Goal: Task Accomplishment & Management: Manage account settings

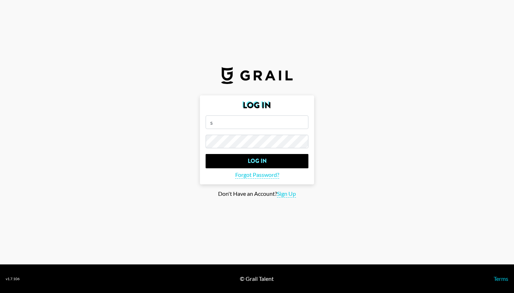
type input "さ"
type input "s"
click at [303, 123] on input "email" at bounding box center [257, 122] width 103 height 14
type input "sakura@ralphandco.com"
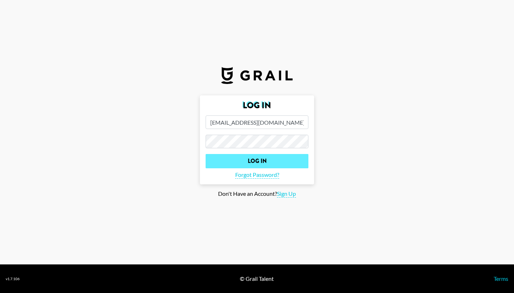
click at [283, 161] on input "Log In" at bounding box center [257, 161] width 103 height 14
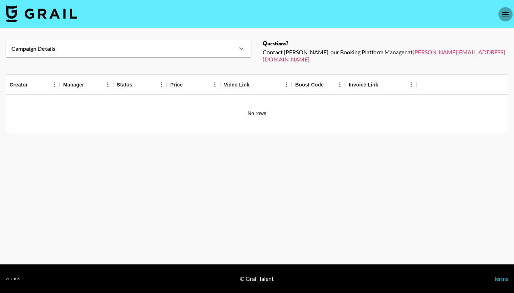
click at [507, 15] on icon "open drawer" at bounding box center [505, 14] width 9 height 9
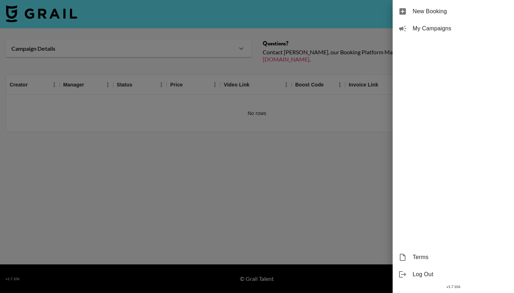
click at [447, 32] on span "My Campaigns" at bounding box center [460, 28] width 96 height 9
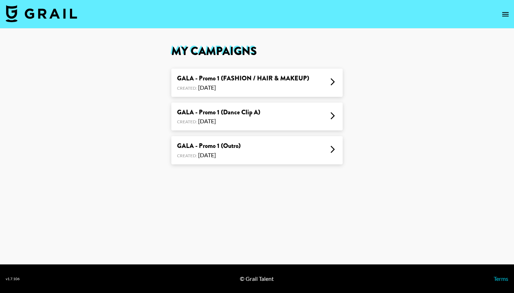
click at [258, 119] on div "Created: [DATE]" at bounding box center [218, 120] width 83 height 7
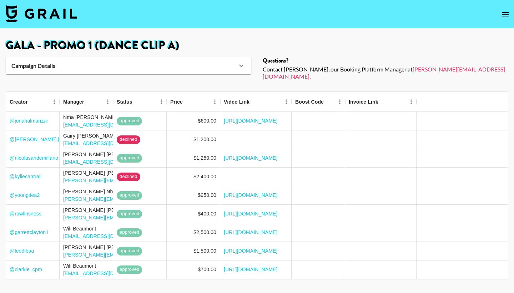
click at [502, 17] on icon "open drawer" at bounding box center [505, 14] width 9 height 9
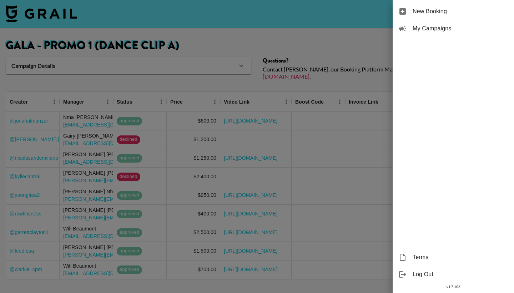
click at [334, 42] on div at bounding box center [257, 146] width 514 height 293
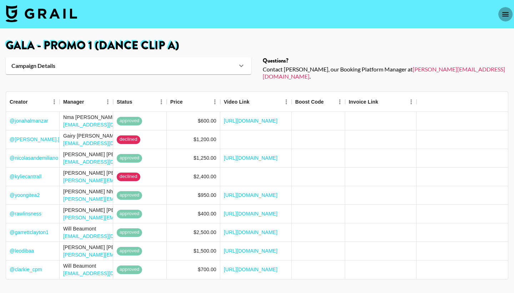
click at [502, 11] on icon "open drawer" at bounding box center [505, 14] width 9 height 9
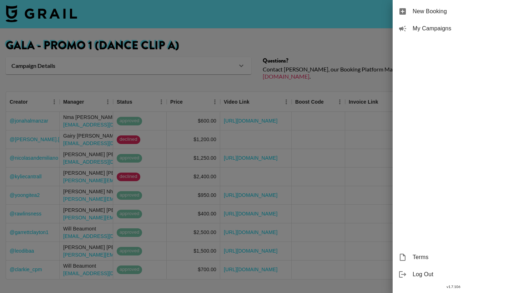
click at [441, 30] on span "My Campaigns" at bounding box center [460, 28] width 96 height 9
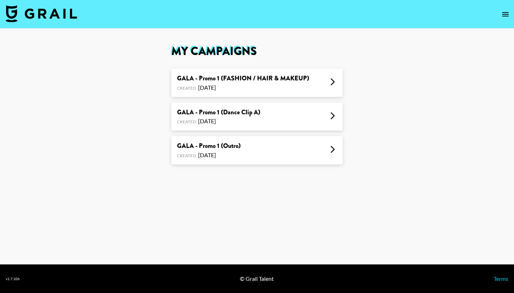
click at [261, 150] on div "GALA - Promo 1 (Outro) Created: Sep 18, 2025" at bounding box center [256, 150] width 171 height 28
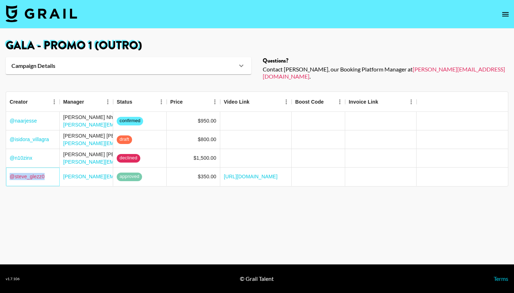
drag, startPoint x: 50, startPoint y: 167, endPoint x: 11, endPoint y: 172, distance: 39.1
click at [11, 172] on div "@ steve_glezz0" at bounding box center [33, 176] width 54 height 19
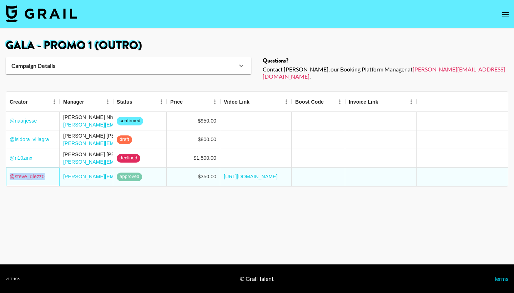
copy link "@ steve_glezz0"
click at [46, 192] on main "GALA - Promo 1 (Outro) Campaign Details Sound URL https://www.tiktok.com/music/…" at bounding box center [257, 147] width 514 height 236
drag, startPoint x: 50, startPoint y: 112, endPoint x: 8, endPoint y: 111, distance: 42.1
click at [8, 112] on div "@ naarjesse" at bounding box center [33, 121] width 54 height 19
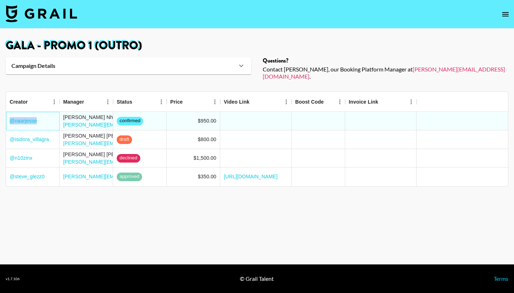
copy link "@ naarjesse"
click at [505, 12] on icon "open drawer" at bounding box center [505, 14] width 9 height 9
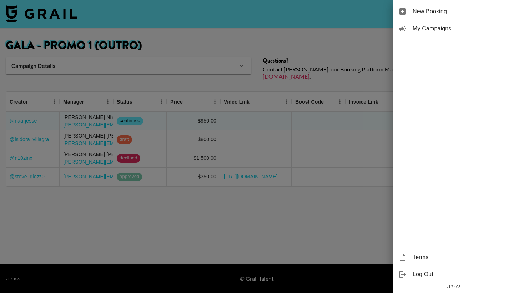
click at [445, 31] on span "My Campaigns" at bounding box center [460, 28] width 96 height 9
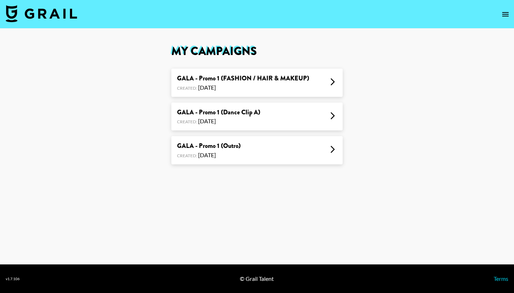
click at [274, 79] on div "GALA - Promo 1 (FASHION / HAIR & MAKEUP)" at bounding box center [243, 78] width 132 height 8
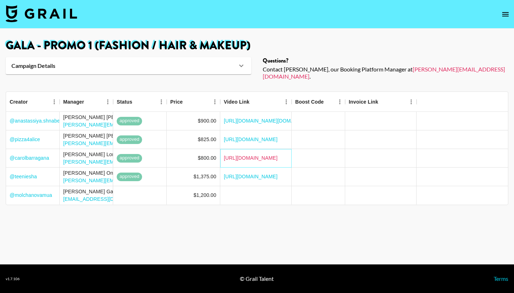
click at [253, 154] on link "https://www.tiktok.com/@carolbarragana/video/7556309418862857483?_r=1&_t=ZM-90B…" at bounding box center [251, 157] width 54 height 7
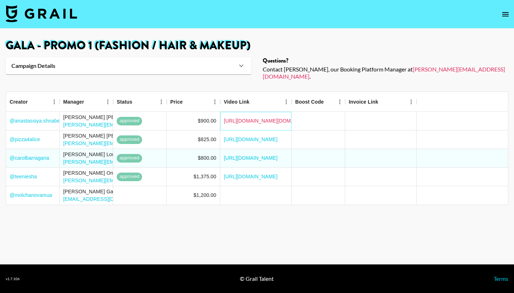
click at [251, 117] on link "https://www.tiktok.com/@anastassiya.shnabel/video/7558903055442398486?_r=1&_t=Z…" at bounding box center [271, 120] width 94 height 7
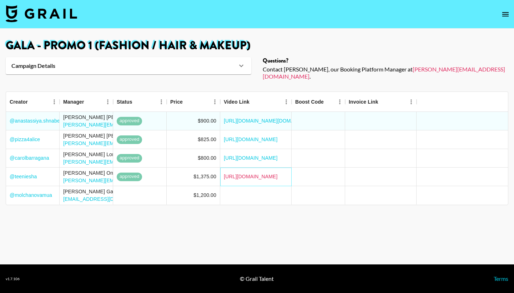
click at [245, 173] on link "https://www.tiktok.com/@teeniesha/video/7552867581217213698" at bounding box center [251, 176] width 54 height 7
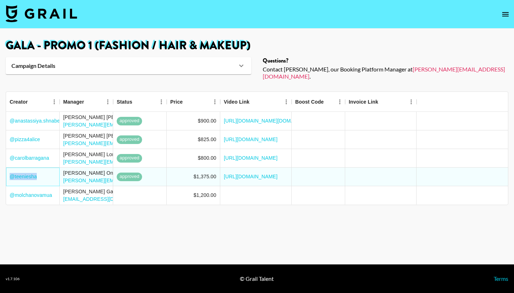
click at [502, 15] on icon "open drawer" at bounding box center [505, 14] width 9 height 9
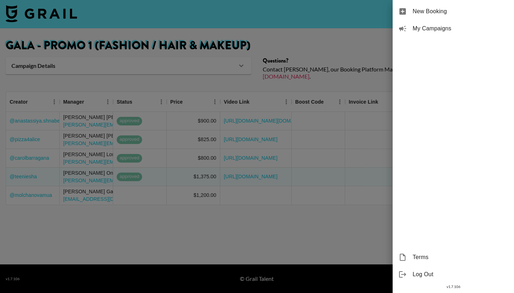
click at [451, 31] on span "My Campaigns" at bounding box center [460, 28] width 96 height 9
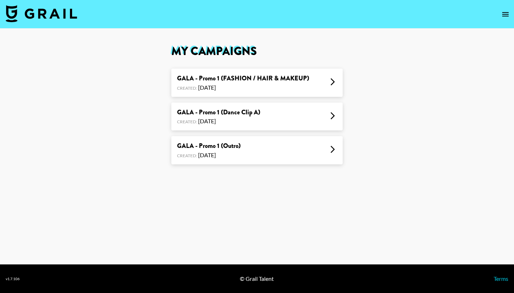
click at [264, 148] on div "GALA - Promo 1 (Outro) Created: Sep 18, 2025" at bounding box center [256, 150] width 171 height 28
